Goal: Information Seeking & Learning: Learn about a topic

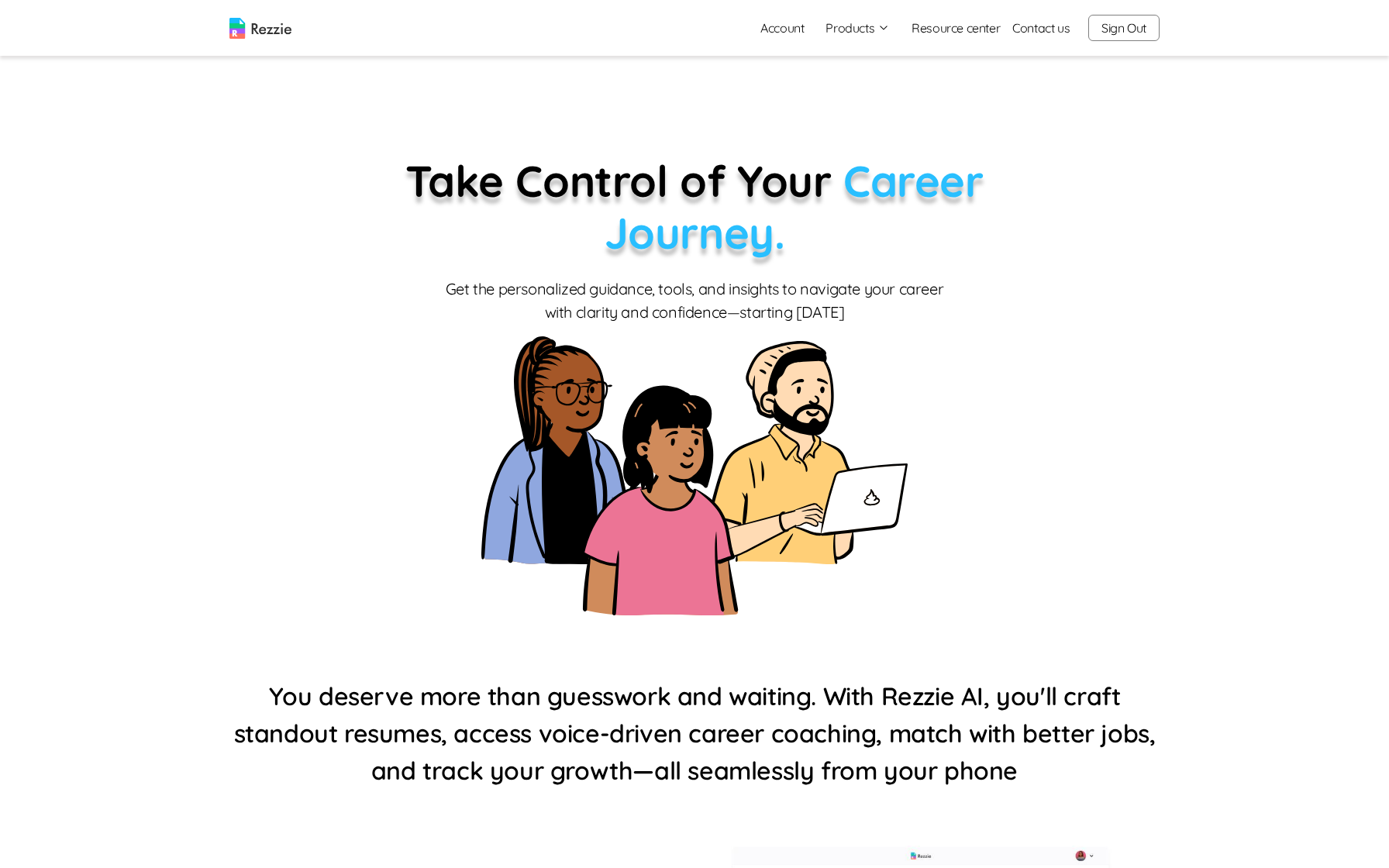
click at [553, 268] on div "Take Control of Your Career Journey. Get the personalized guidance, tools, and …" at bounding box center [694, 385] width 736 height 461
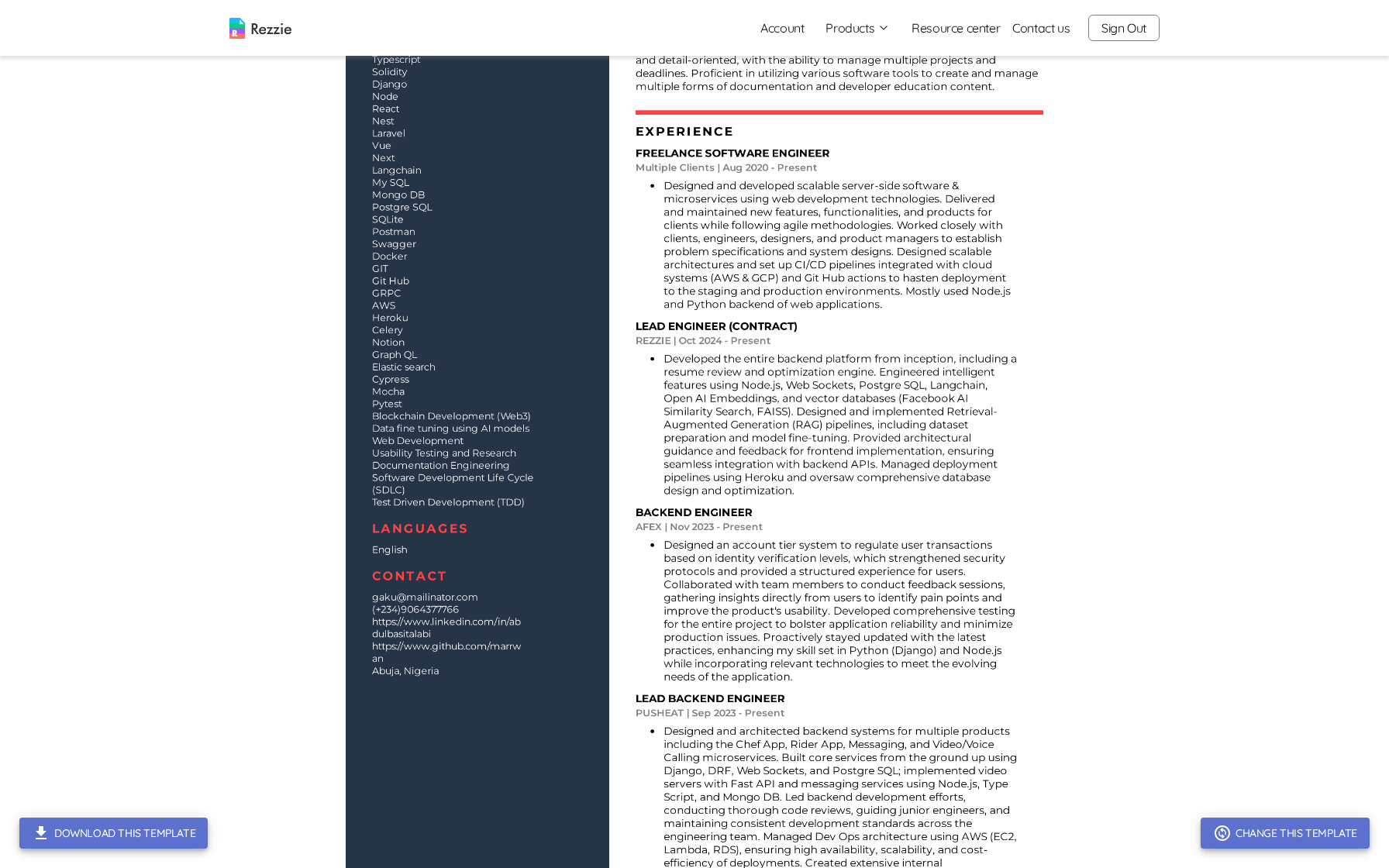
scroll to position [213, 0]
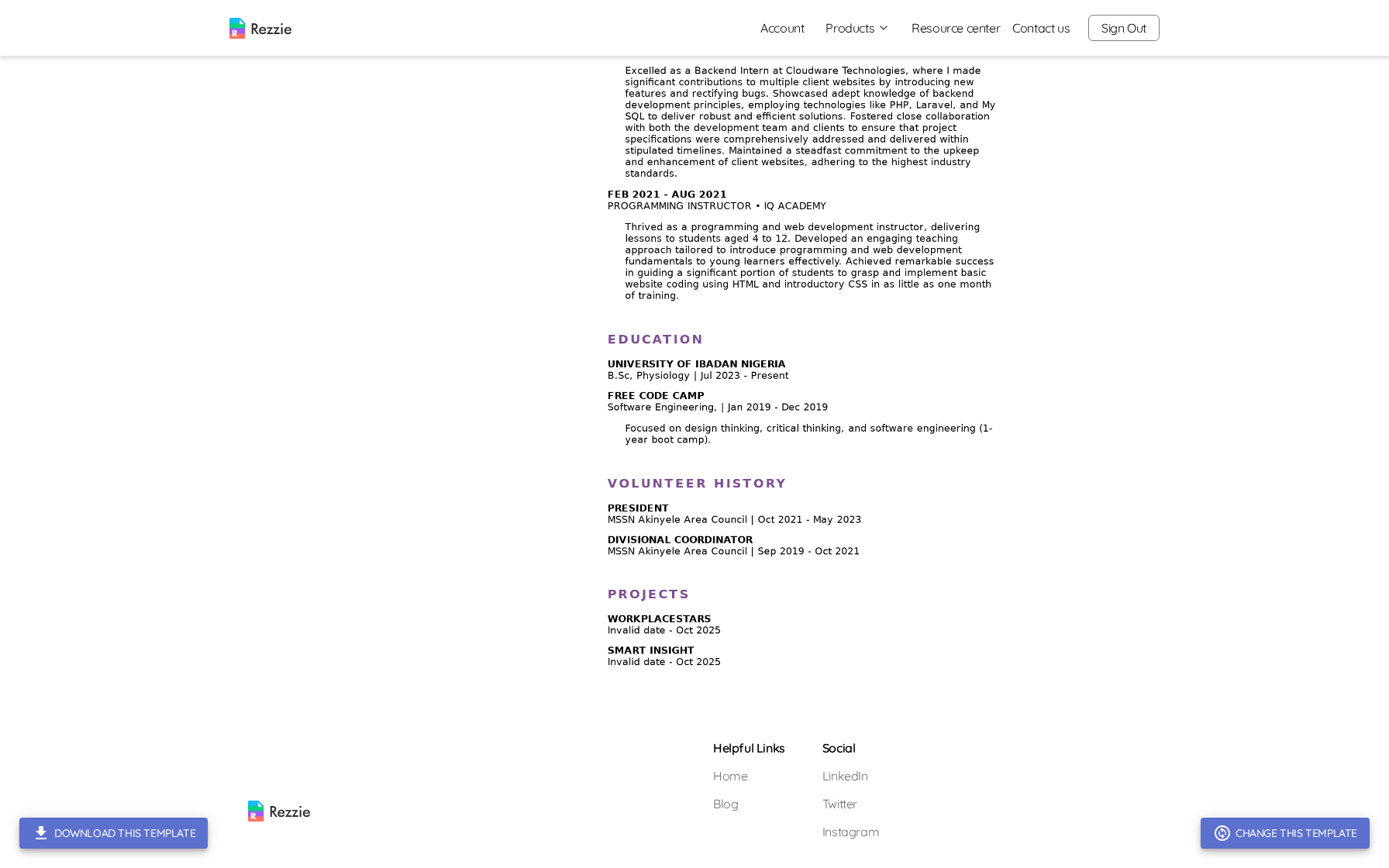
scroll to position [1335, 0]
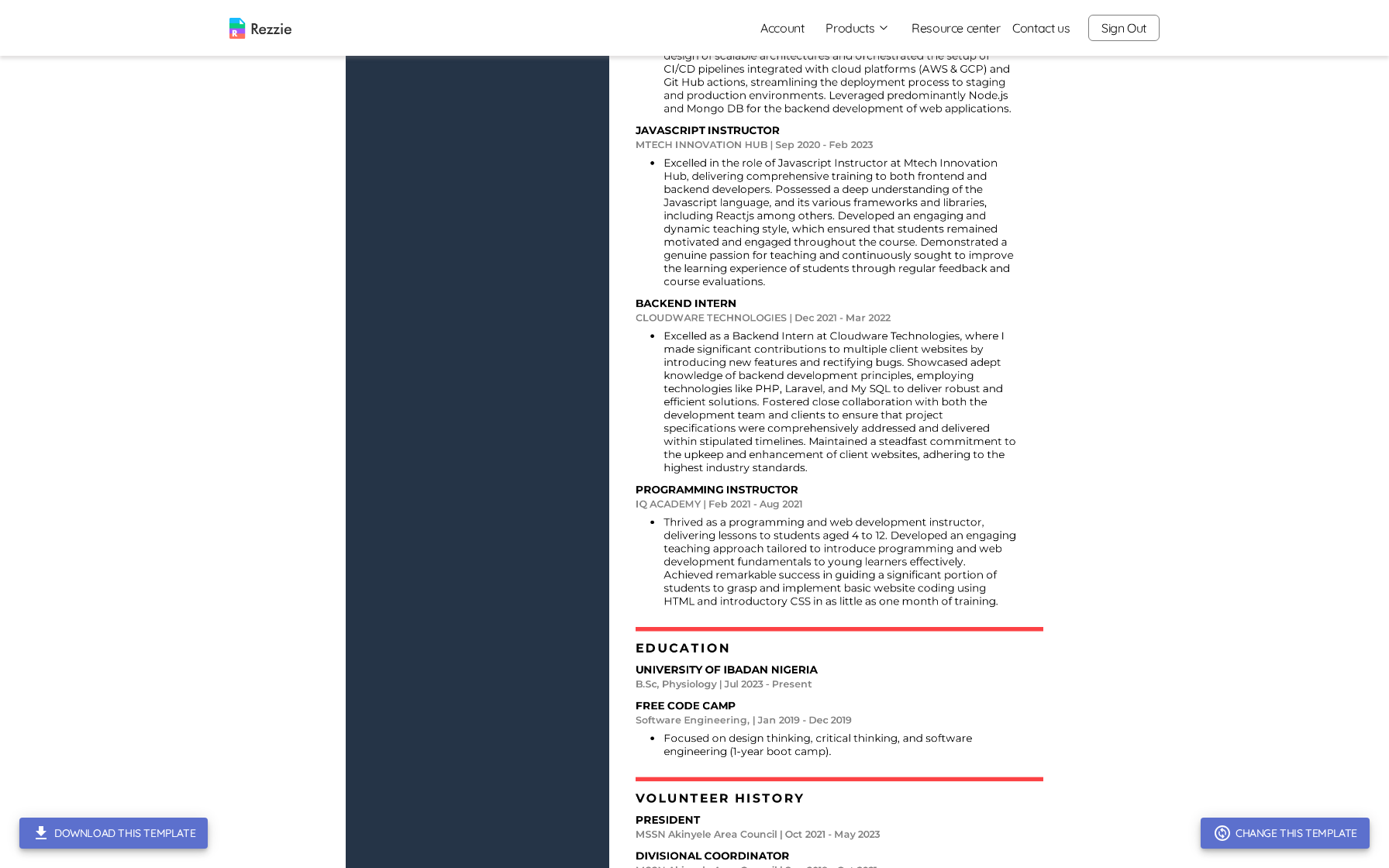
scroll to position [1845, 0]
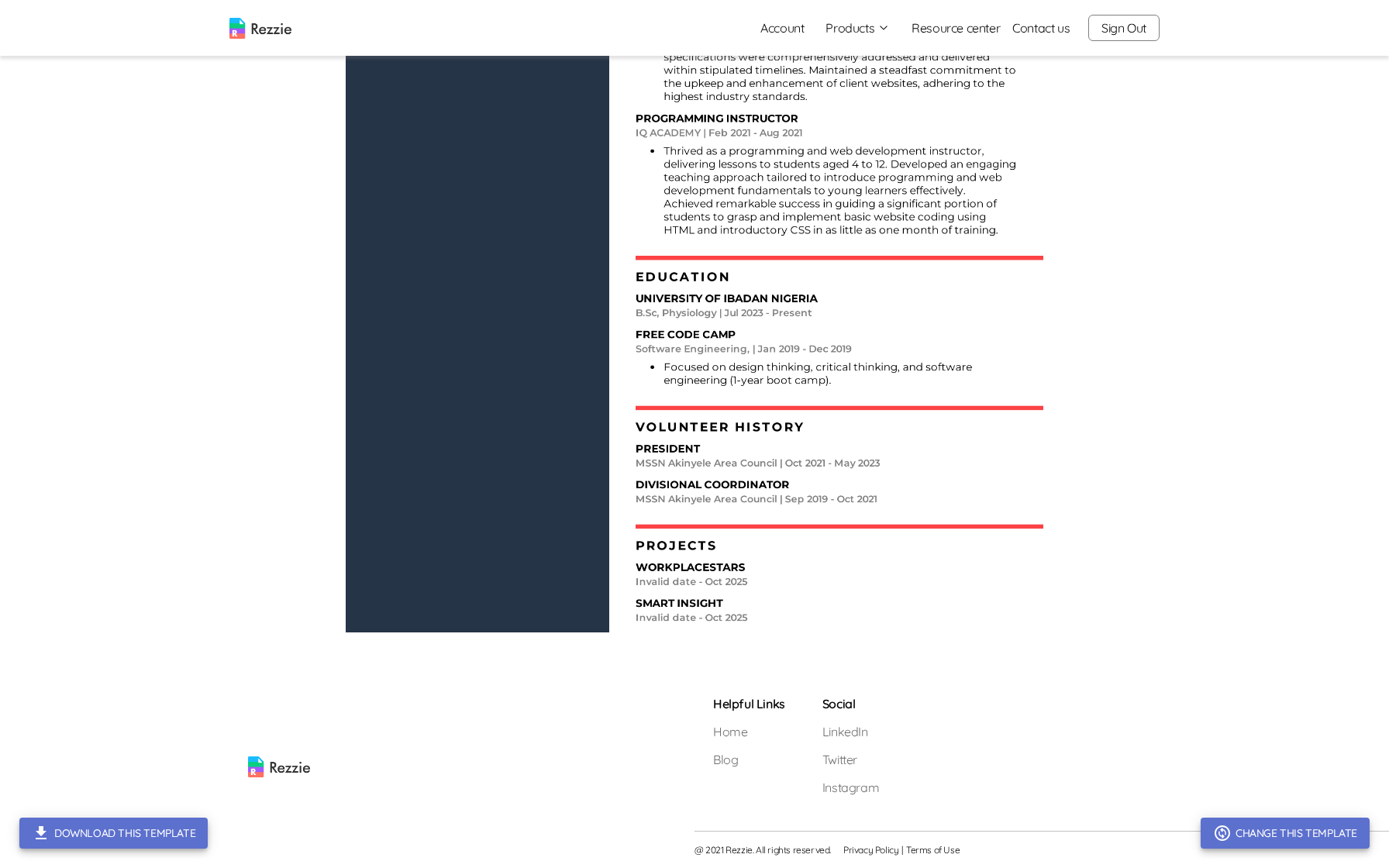
click at [292, 767] on img at bounding box center [279, 735] width 62 height 83
click at [292, 768] on img at bounding box center [279, 735] width 62 height 83
click at [266, 38] on img at bounding box center [260, 28] width 62 height 21
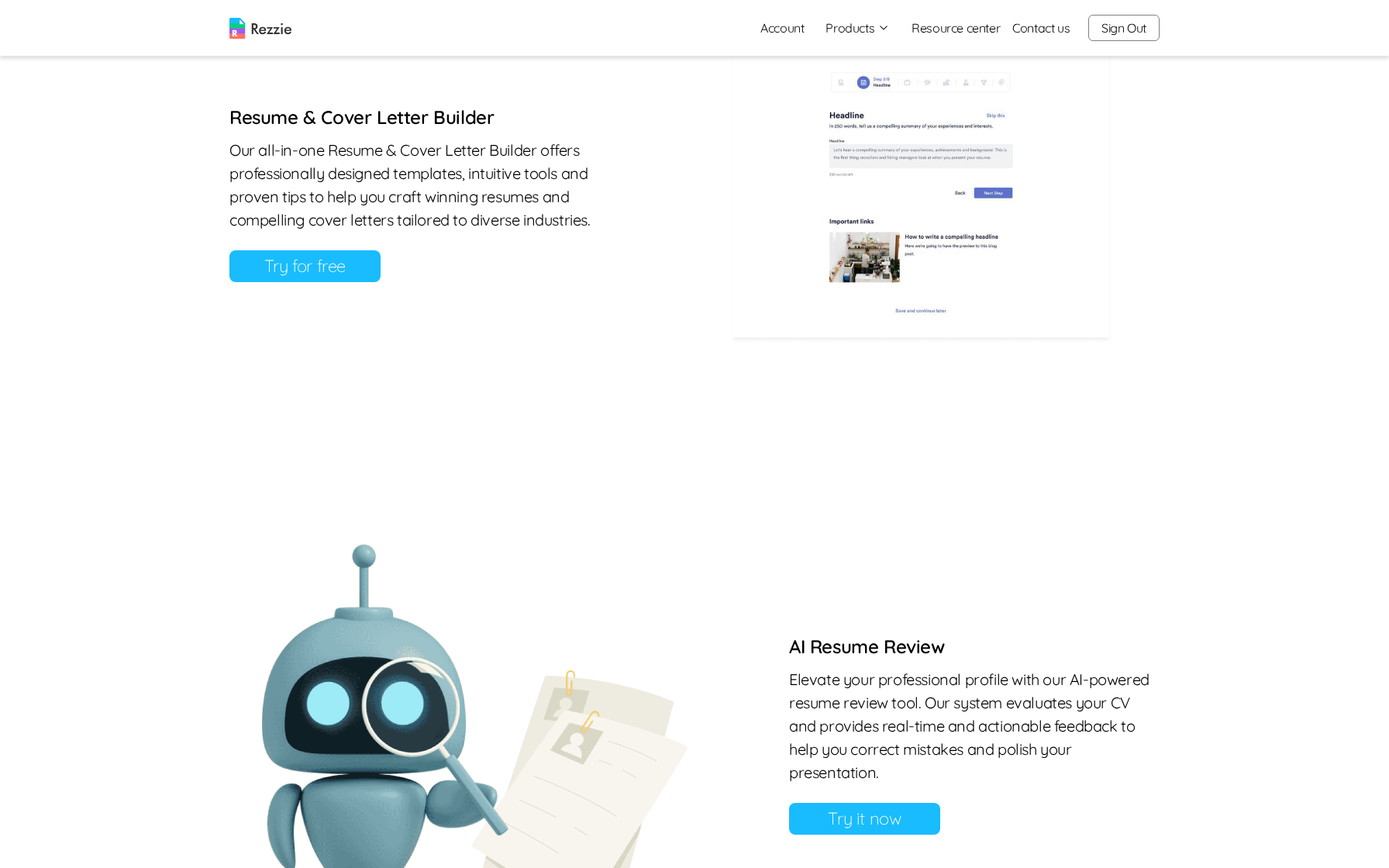
scroll to position [777, 0]
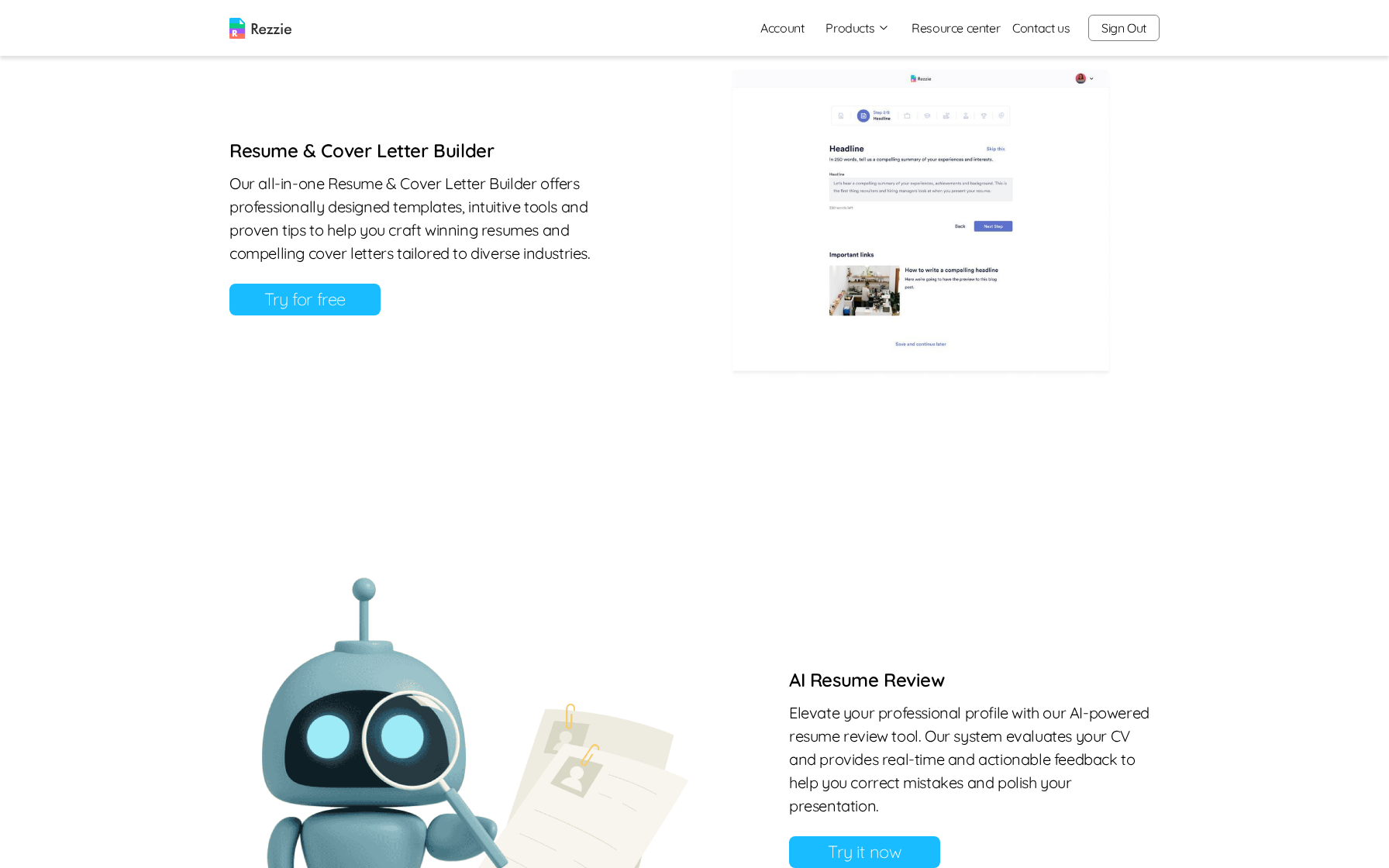
click at [368, 312] on link "Try for free" at bounding box center [305, 299] width 151 height 32
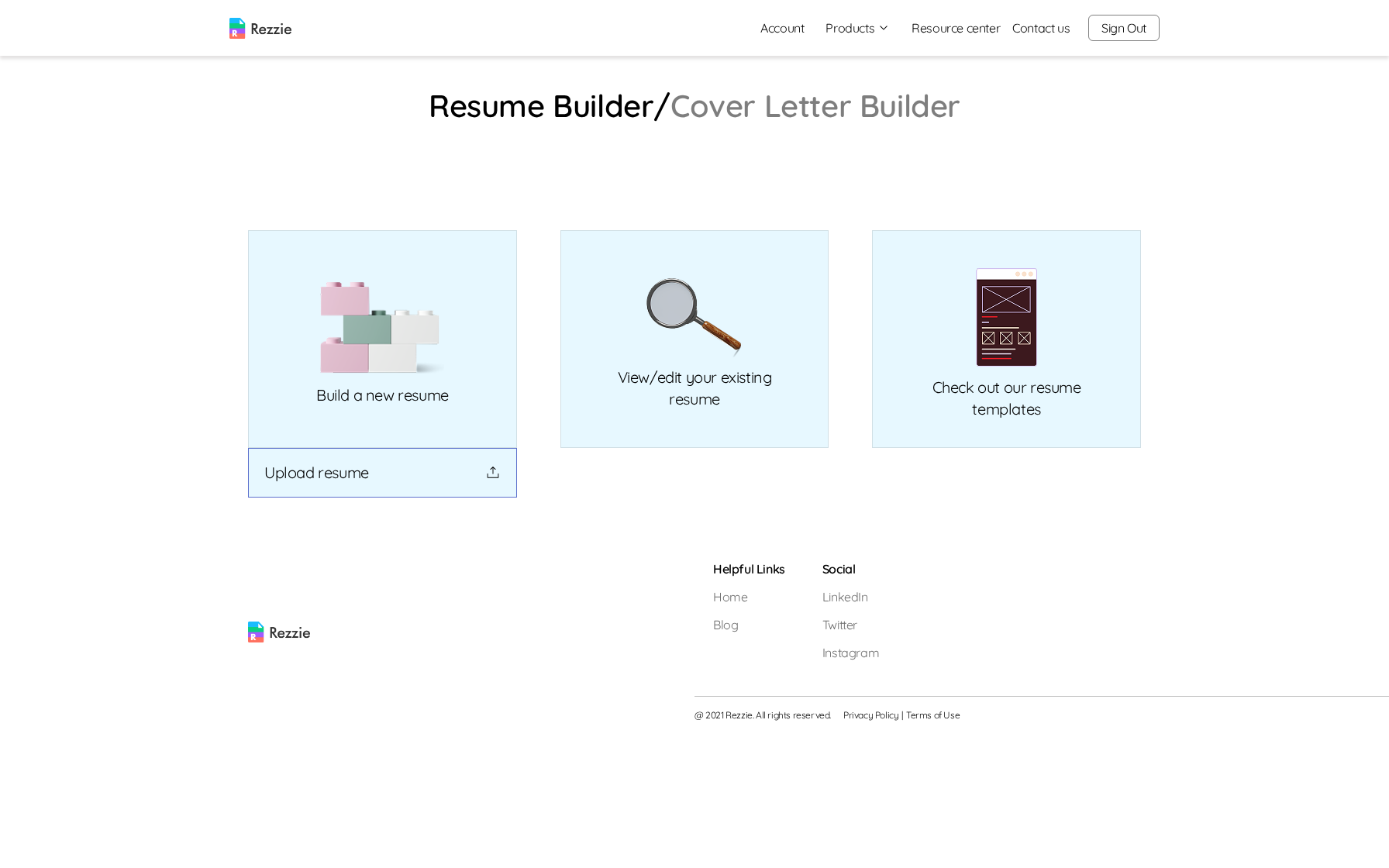
click at [414, 477] on button "Upload resume" at bounding box center [382, 473] width 269 height 50
click at [394, 479] on button "Upload resume" at bounding box center [382, 473] width 269 height 50
click at [338, 459] on button "Upload resume" at bounding box center [382, 473] width 269 height 50
click at [357, 464] on button "Upload resume" at bounding box center [382, 473] width 269 height 50
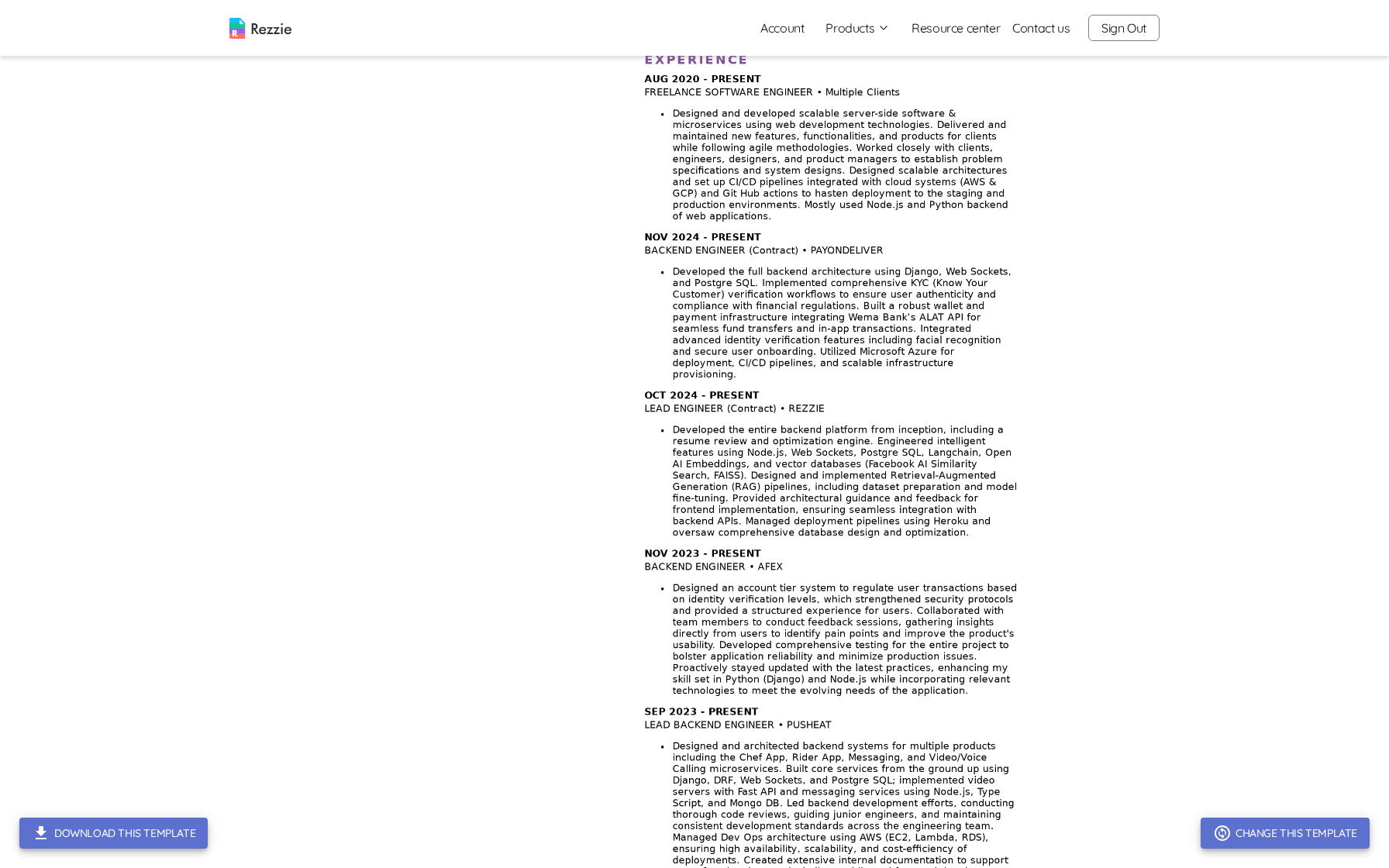
scroll to position [81, 0]
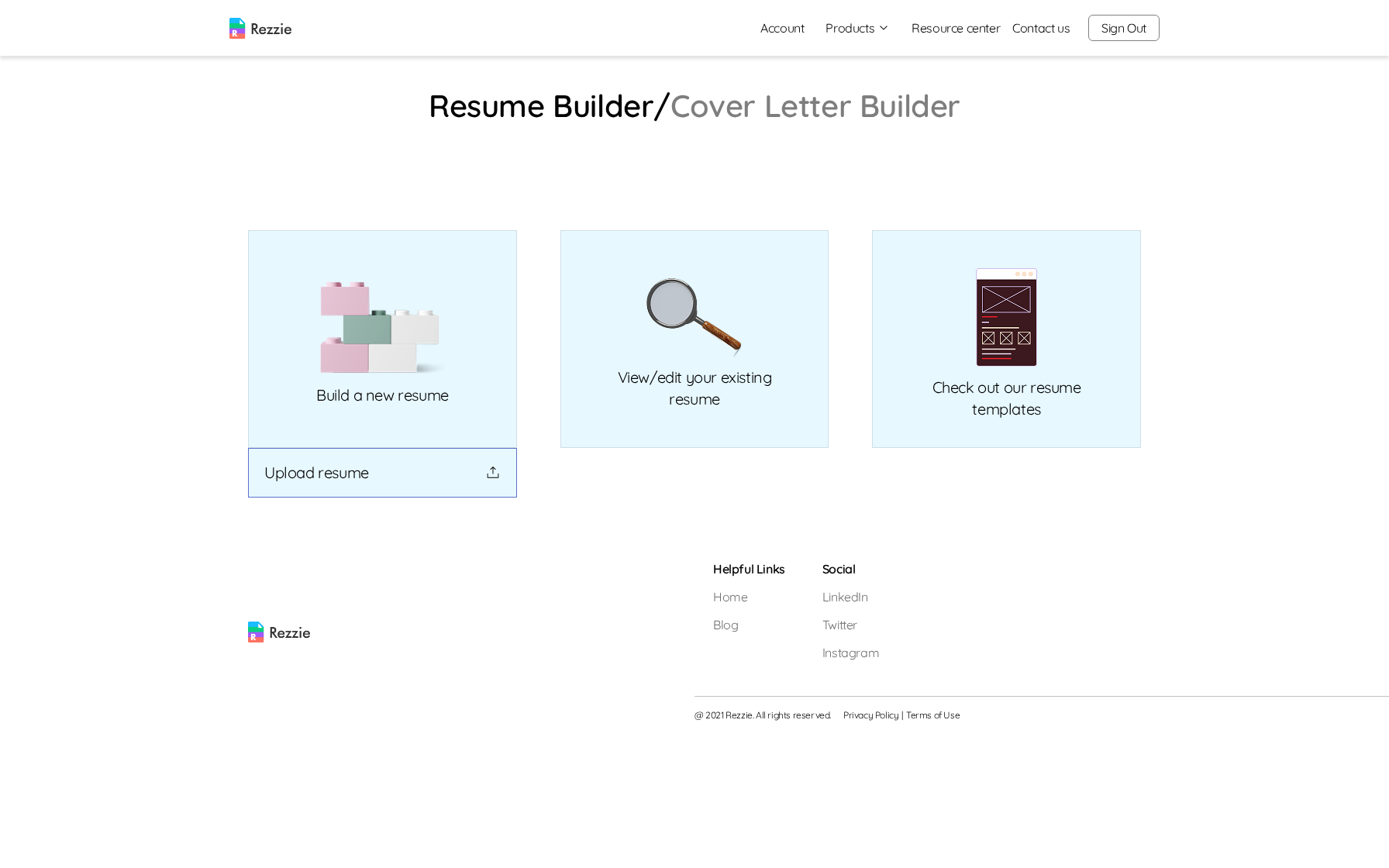
click at [305, 474] on button "Upload resume" at bounding box center [382, 473] width 269 height 50
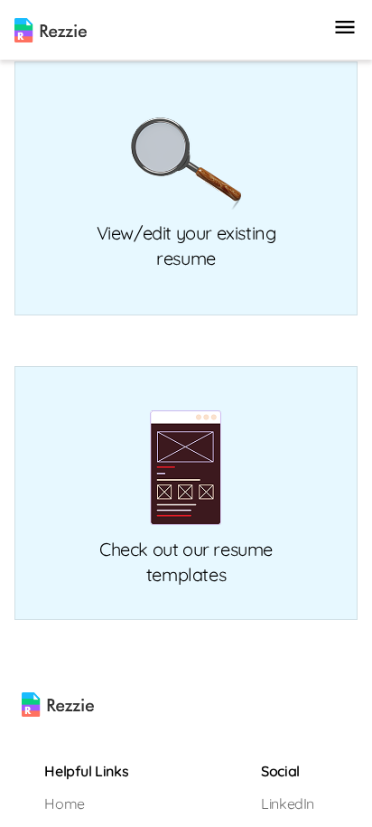
scroll to position [614, 0]
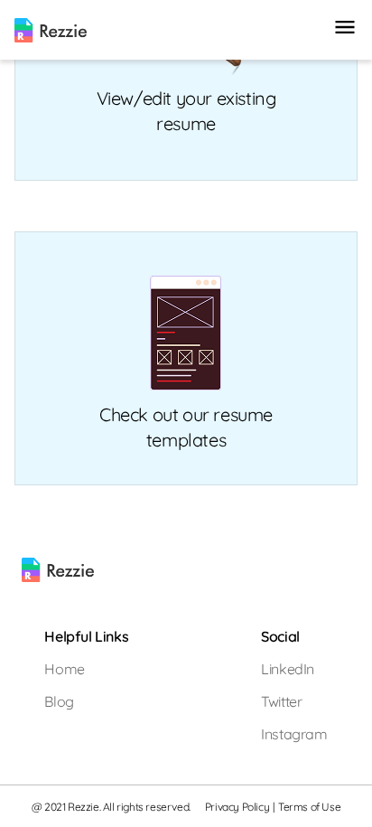
click at [208, 296] on img at bounding box center [186, 333] width 72 height 117
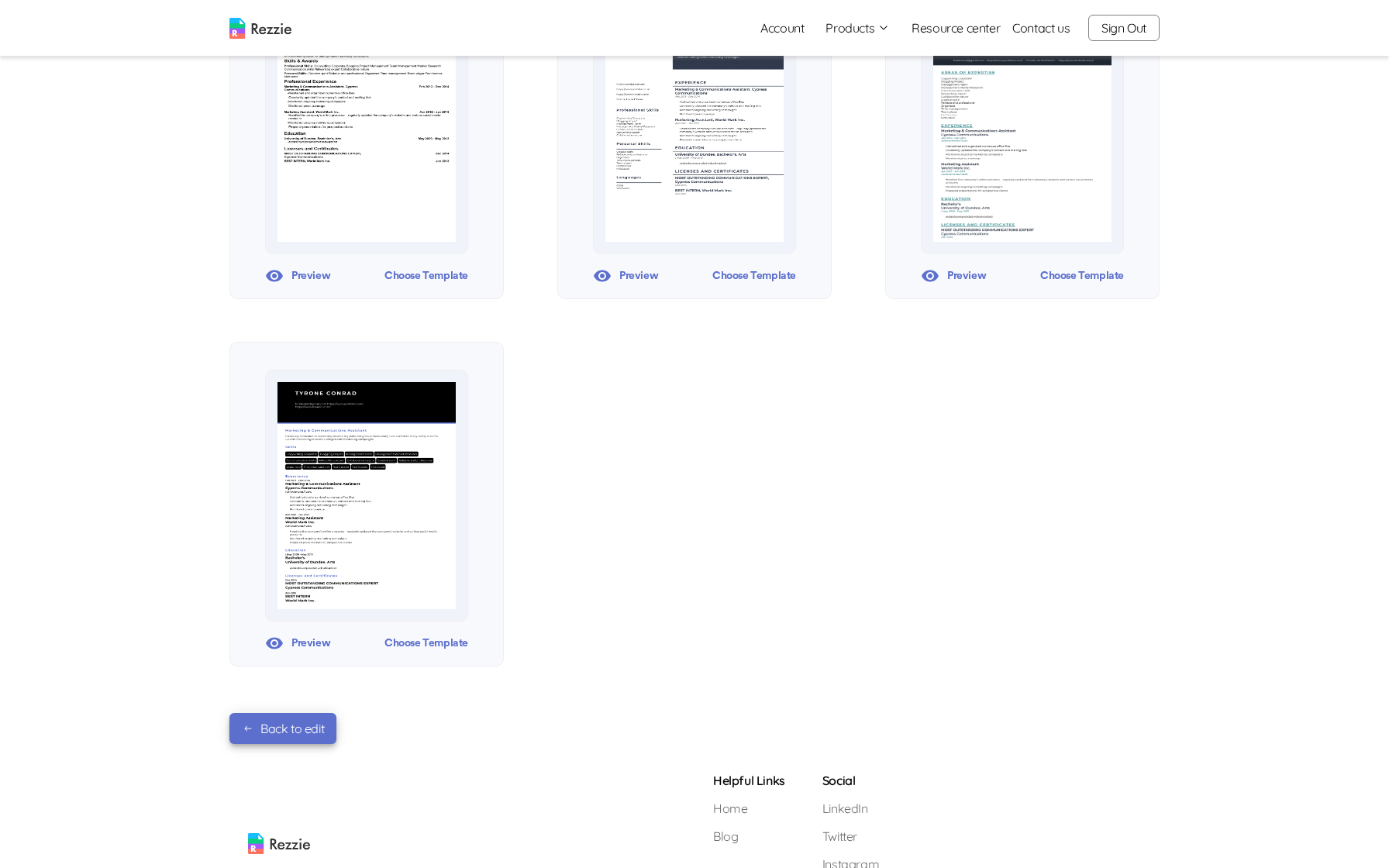
scroll to position [1022, 0]
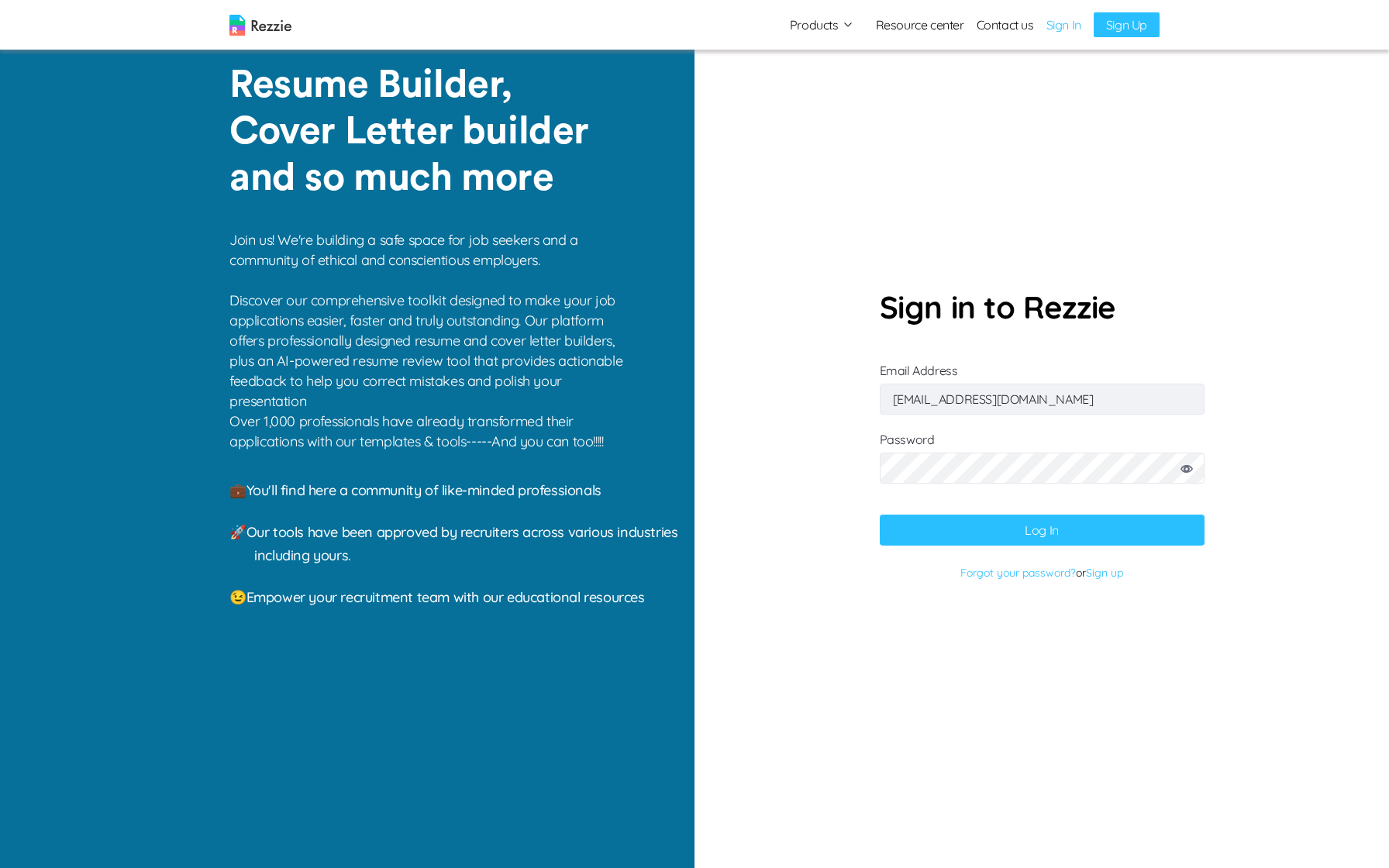
click at [927, 525] on button "Log In" at bounding box center [1042, 530] width 325 height 31
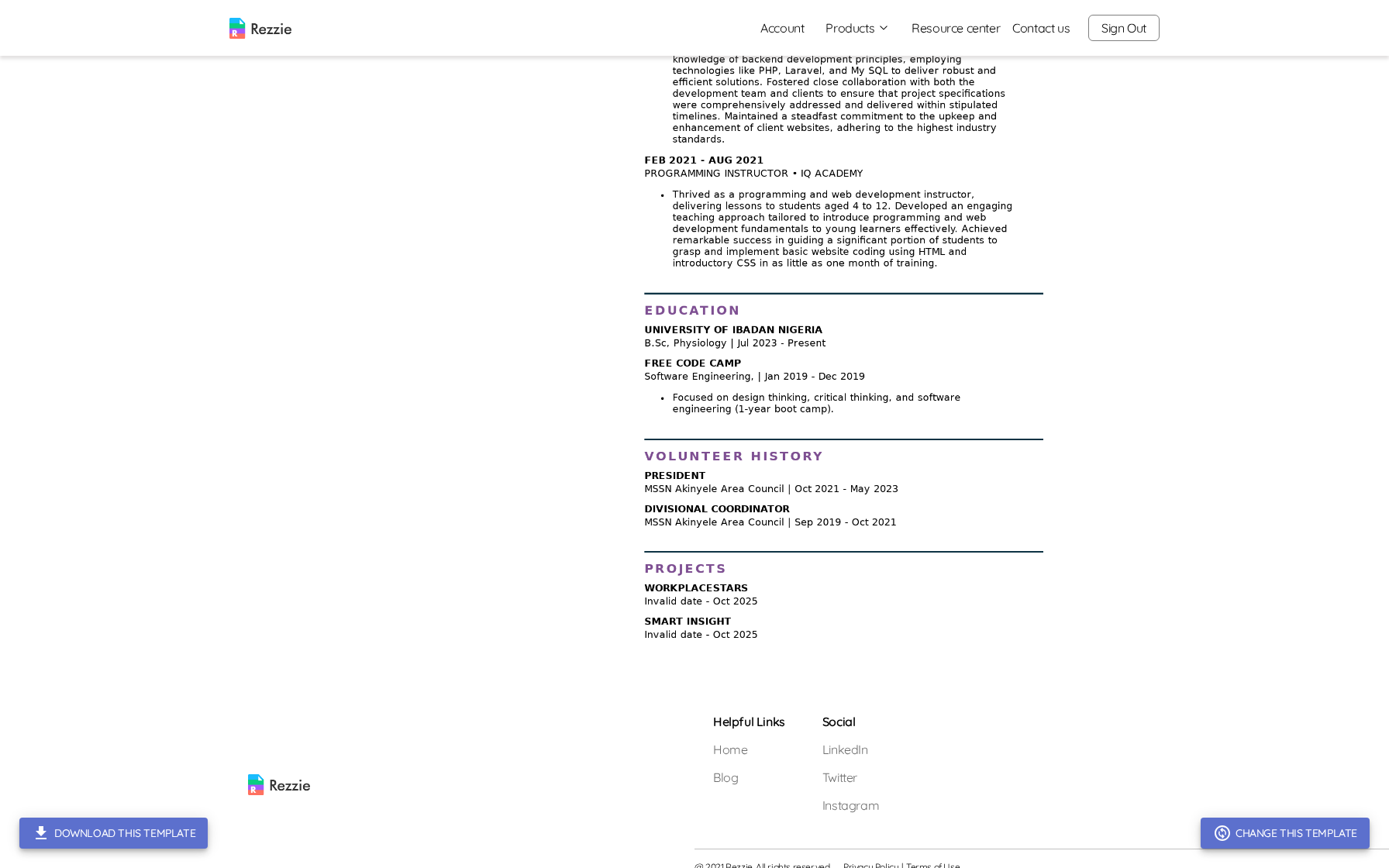
scroll to position [1399, 0]
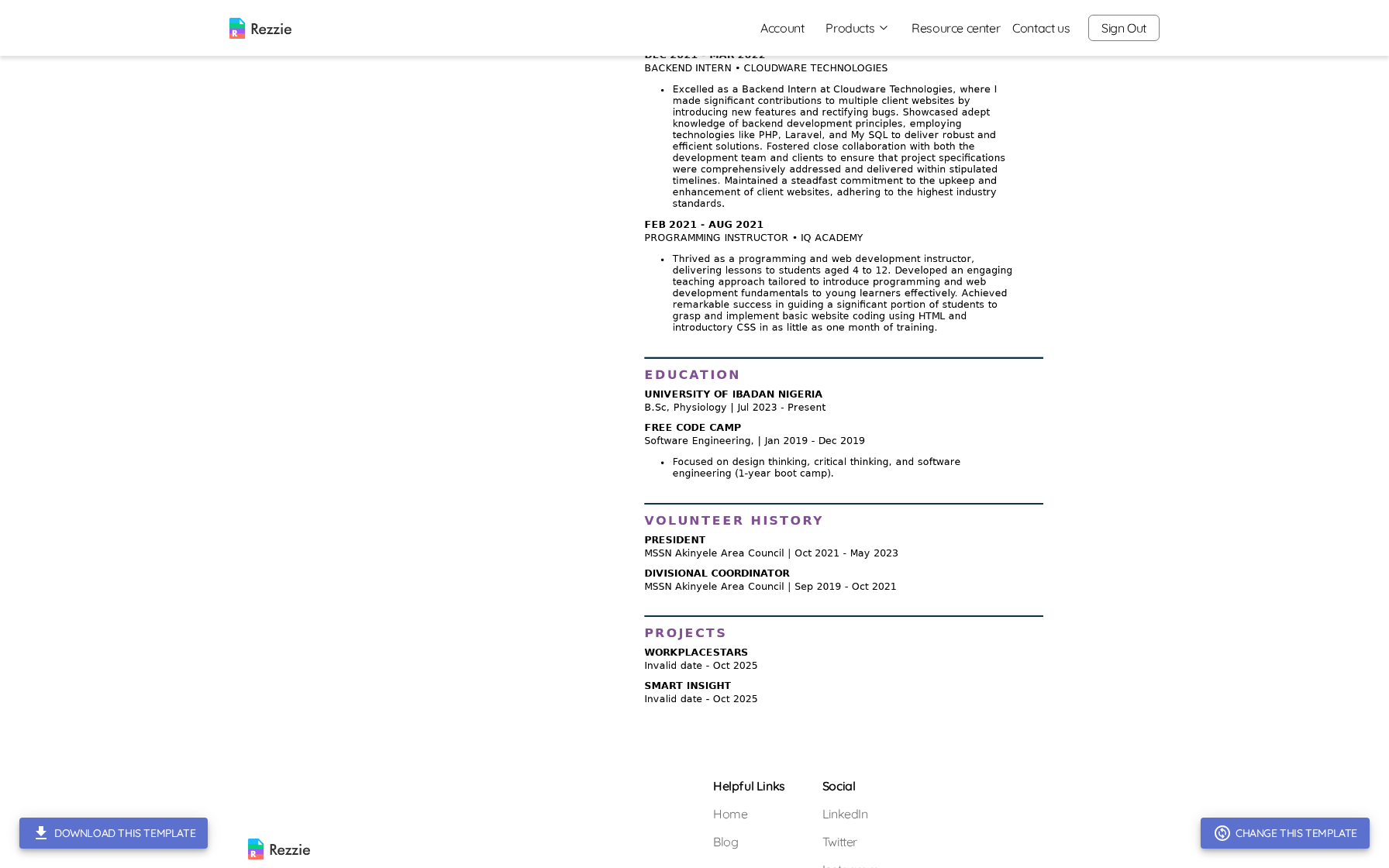
scroll to position [1399, 0]
